Goal: Navigation & Orientation: Go to known website

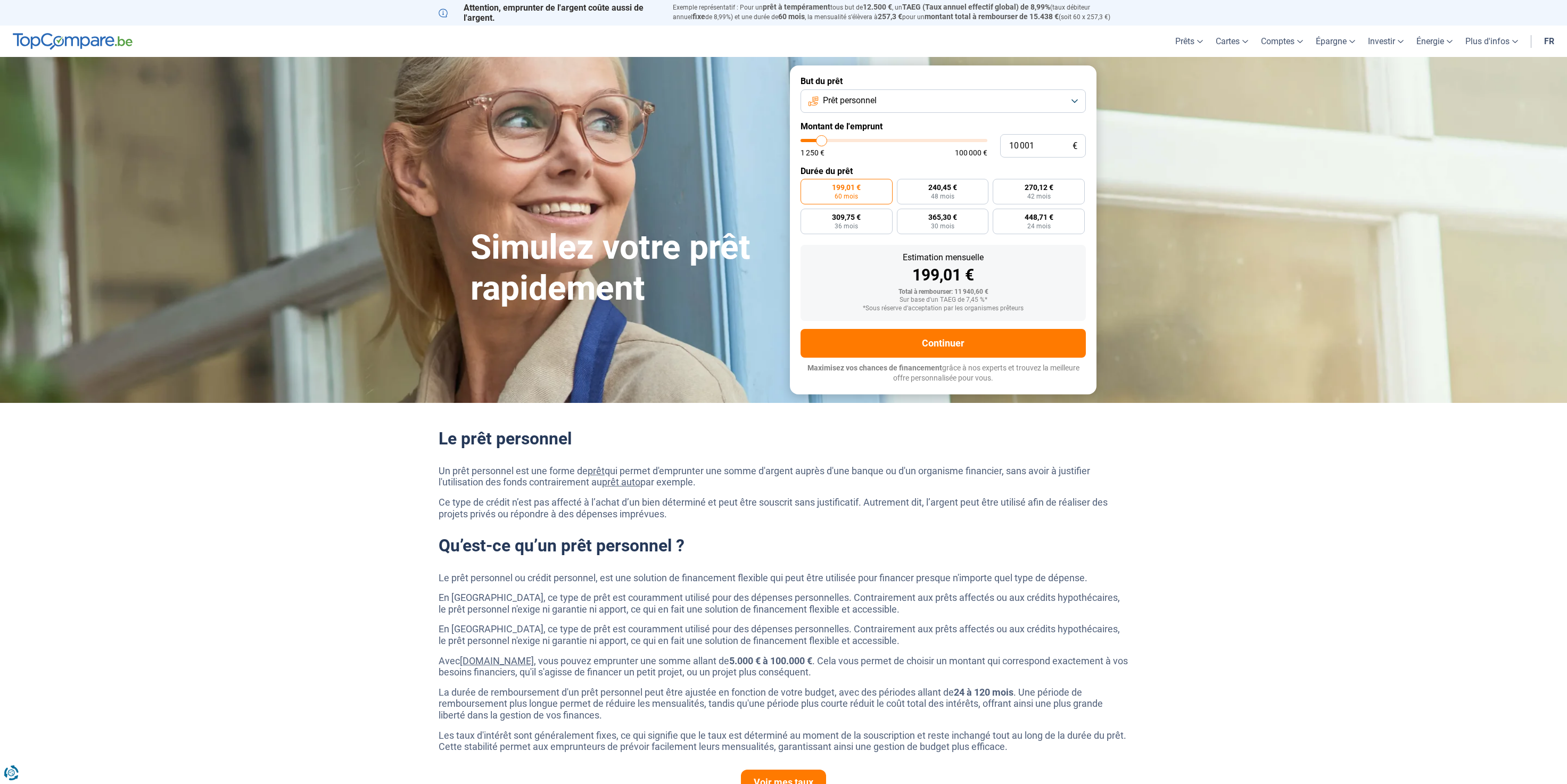
click at [64, 40] on img at bounding box center [72, 41] width 119 height 17
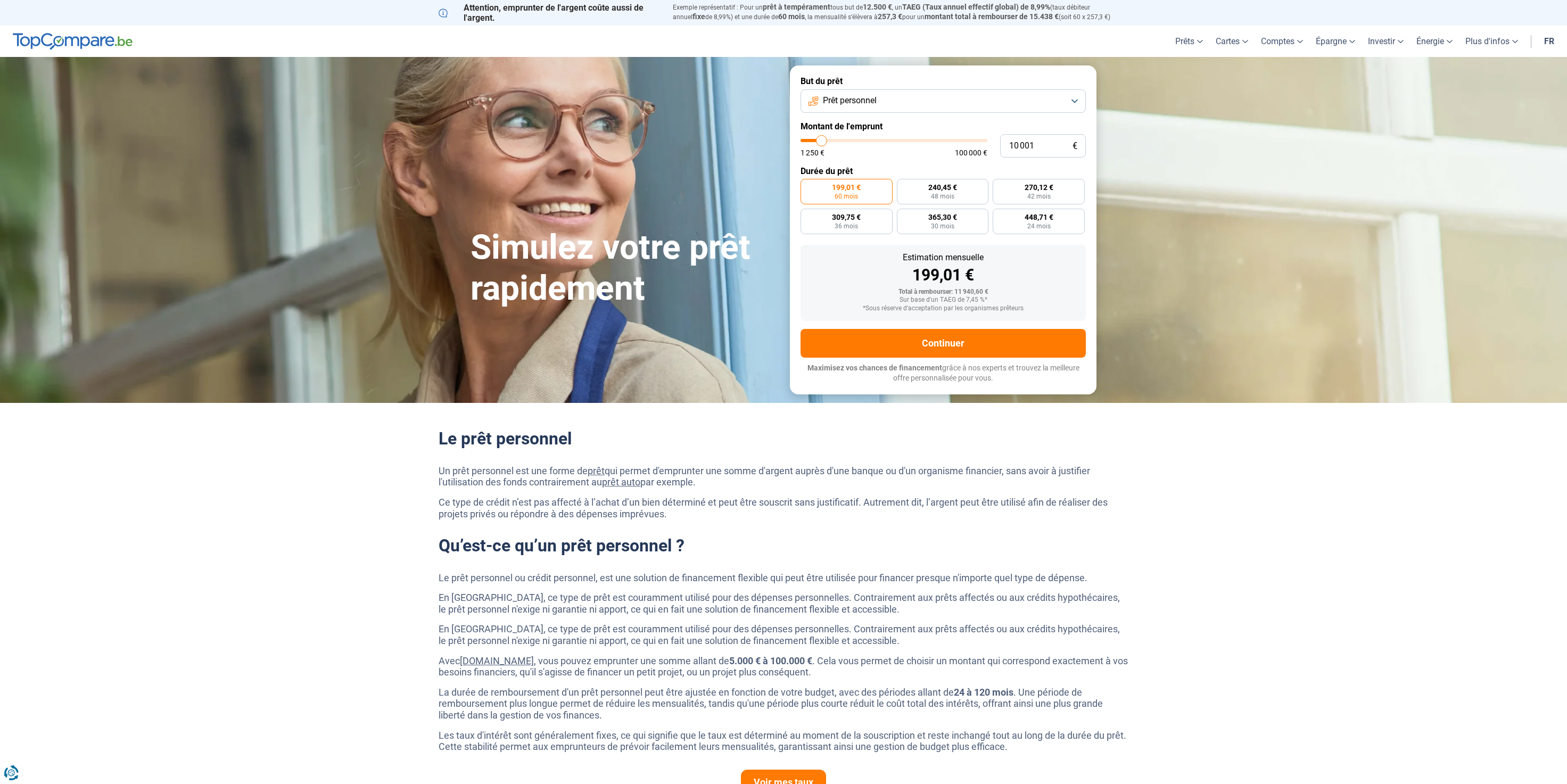
click at [1549, 46] on link "fr" at bounding box center [1549, 41] width 23 height 31
